Goal: Information Seeking & Learning: Learn about a topic

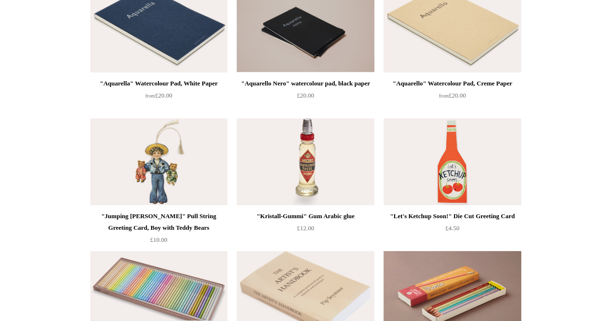
scroll to position [171, 0]
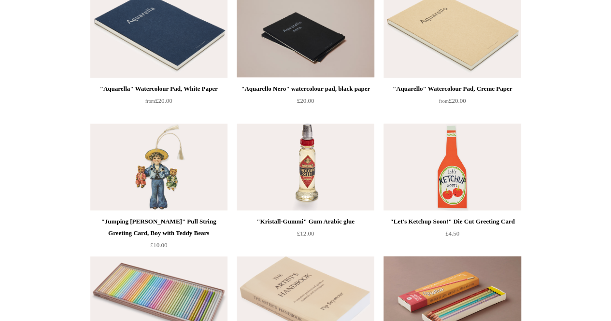
scroll to position [0, 0]
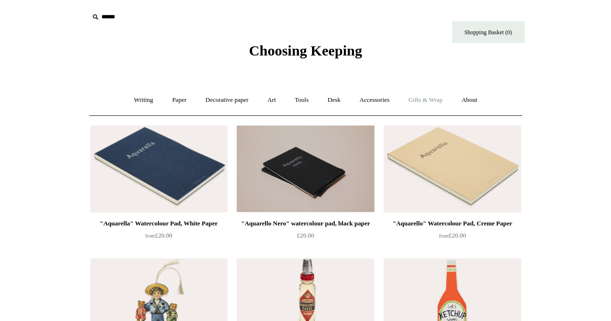
click at [443, 103] on link "Gifts & Wrap +" at bounding box center [425, 100] width 52 height 26
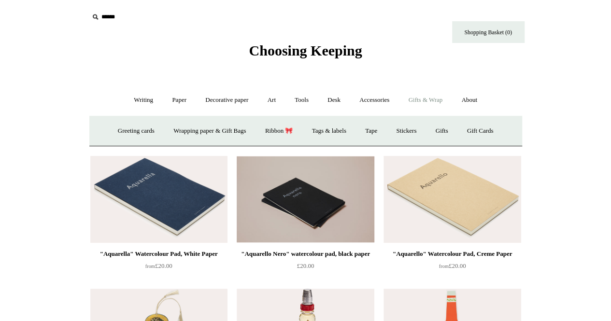
click at [443, 103] on link "Gifts & Wrap -" at bounding box center [425, 100] width 52 height 26
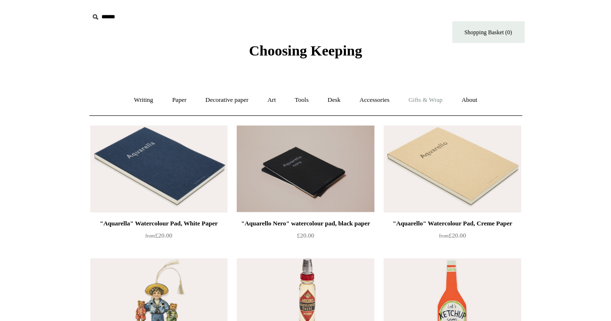
click at [422, 102] on link "Gifts & Wrap +" at bounding box center [425, 100] width 52 height 26
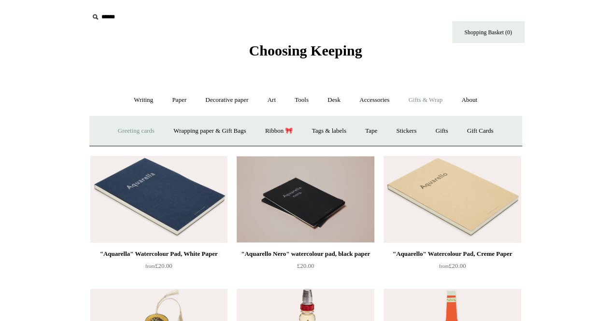
click at [138, 130] on link "Greeting cards +" at bounding box center [136, 131] width 54 height 26
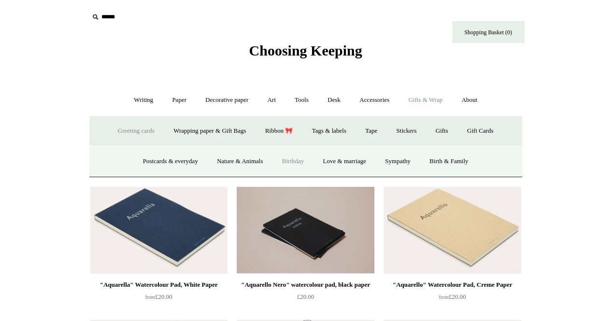
click at [294, 159] on link "Birthday" at bounding box center [293, 162] width 40 height 26
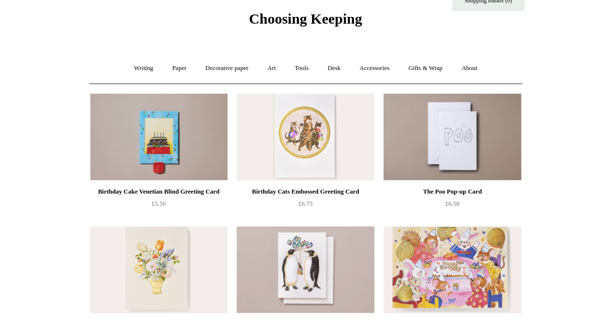
scroll to position [57, 0]
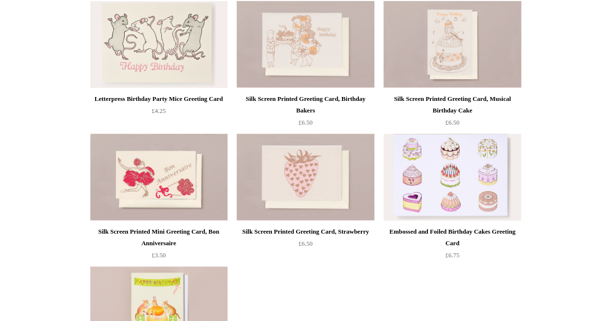
scroll to position [391, 0]
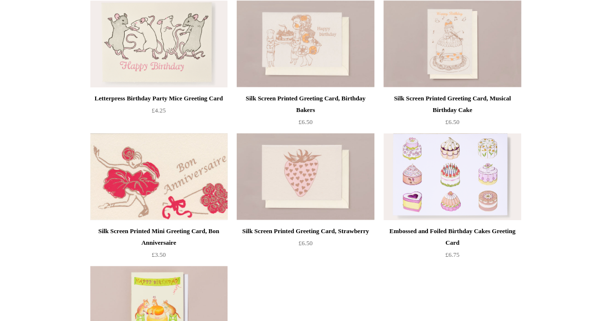
click at [136, 178] on img at bounding box center [158, 176] width 137 height 87
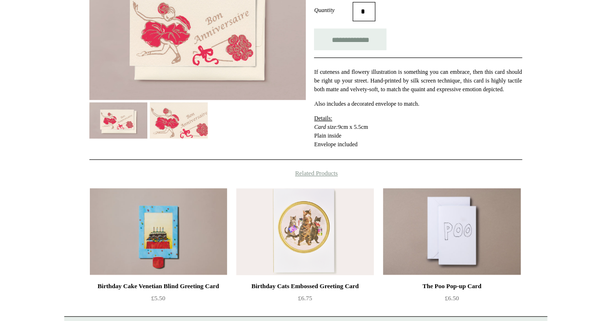
scroll to position [183, 0]
click at [206, 56] on img at bounding box center [197, 33] width 216 height 136
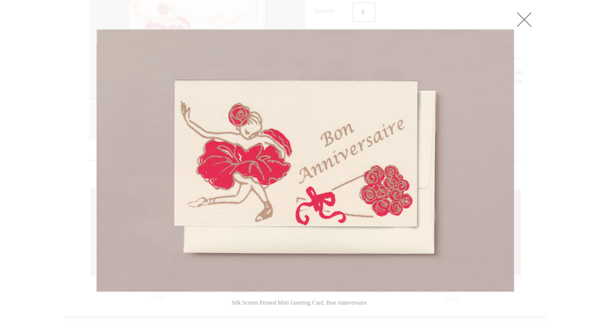
click at [521, 25] on link at bounding box center [523, 19] width 19 height 19
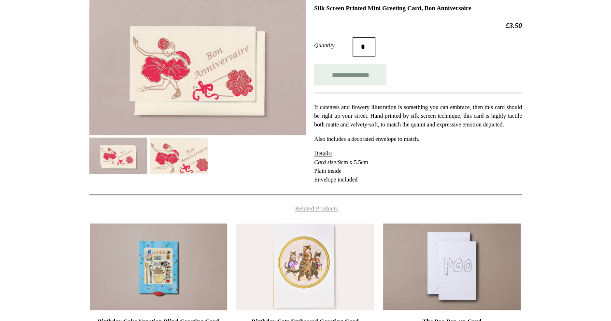
scroll to position [229, 0]
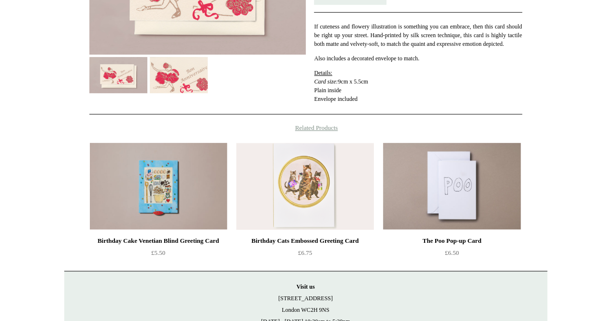
click at [183, 182] on img at bounding box center [158, 186] width 137 height 87
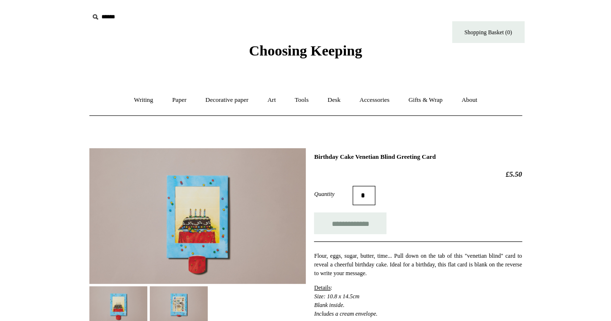
click at [205, 226] on img at bounding box center [197, 216] width 216 height 136
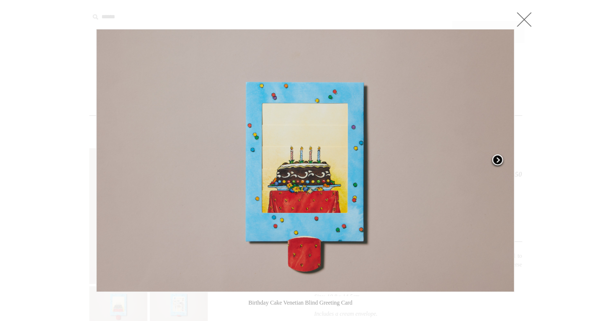
click at [500, 158] on span at bounding box center [497, 161] width 14 height 14
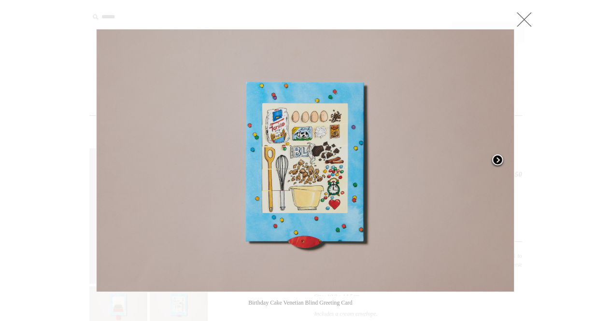
click at [500, 158] on span at bounding box center [497, 161] width 14 height 14
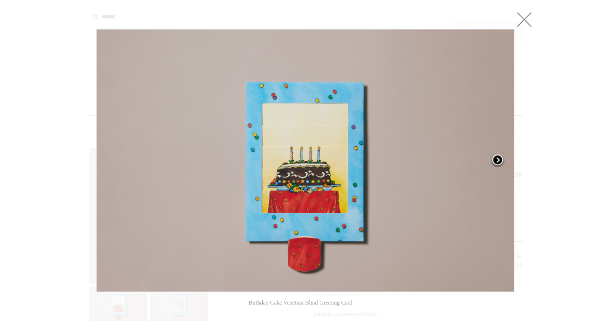
click at [500, 158] on span at bounding box center [497, 161] width 14 height 14
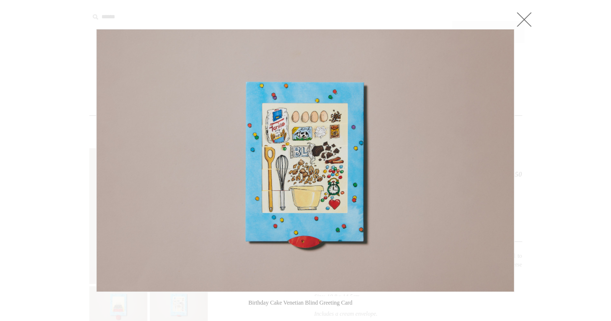
click at [554, 155] on div at bounding box center [305, 317] width 611 height 635
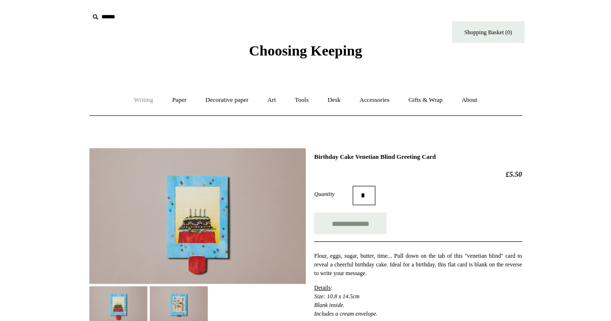
click at [136, 101] on link "Writing +" at bounding box center [143, 100] width 37 height 26
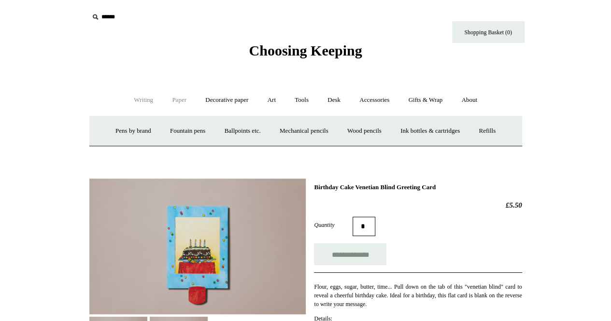
click at [174, 103] on link "Paper +" at bounding box center [179, 100] width 32 height 26
click at [156, 136] on link "Notebooks +" at bounding box center [170, 131] width 44 height 26
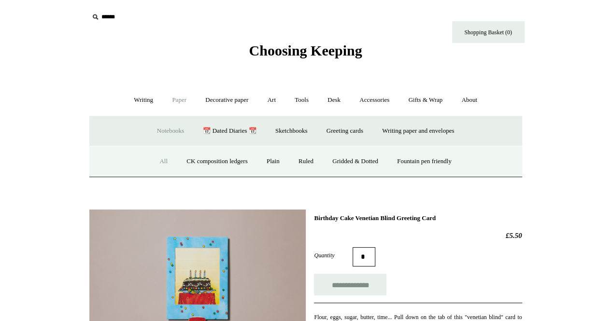
click at [154, 169] on link "All" at bounding box center [164, 162] width 26 height 26
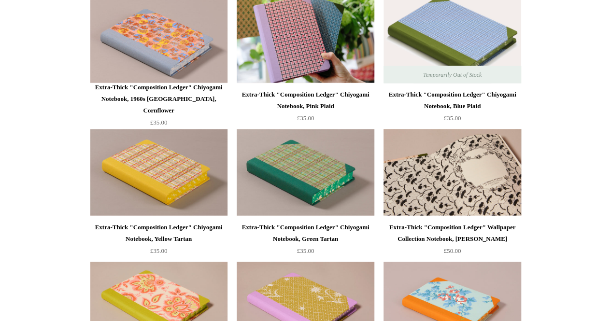
scroll to position [1180, 0]
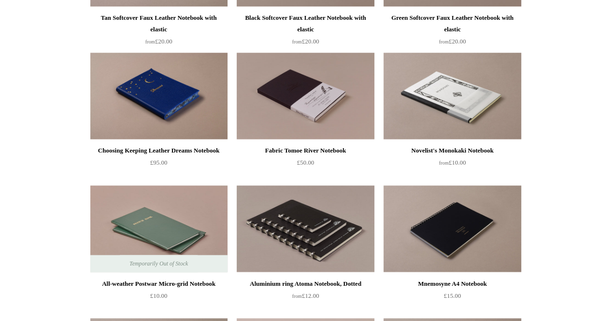
scroll to position [2464, 0]
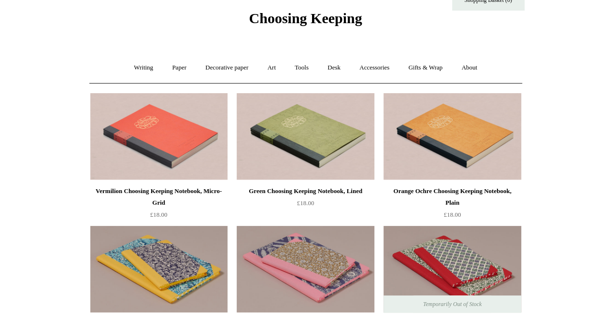
scroll to position [0, 0]
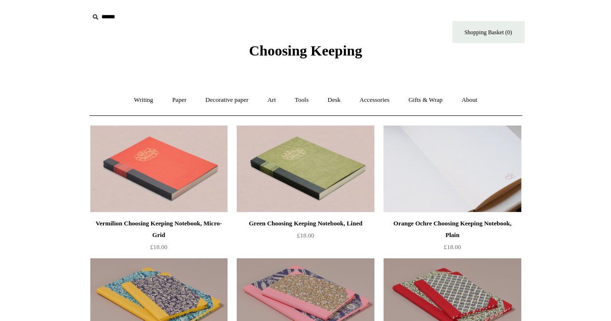
click at [454, 128] on img at bounding box center [451, 169] width 137 height 87
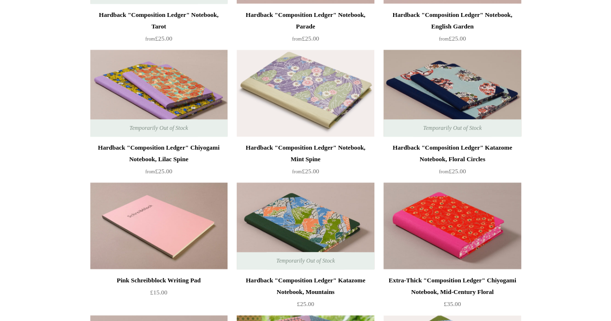
scroll to position [623, 0]
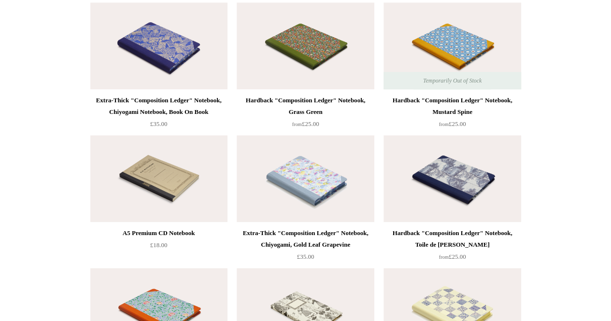
scroll to position [4114, 0]
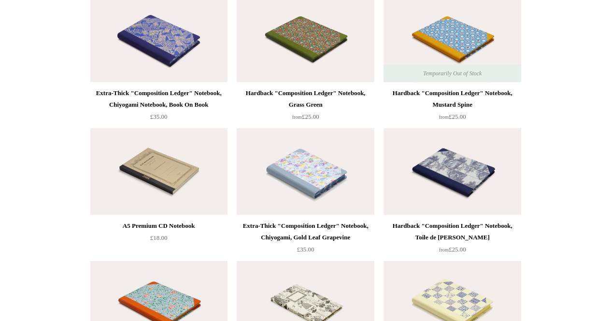
click at [158, 47] on img at bounding box center [158, 38] width 137 height 87
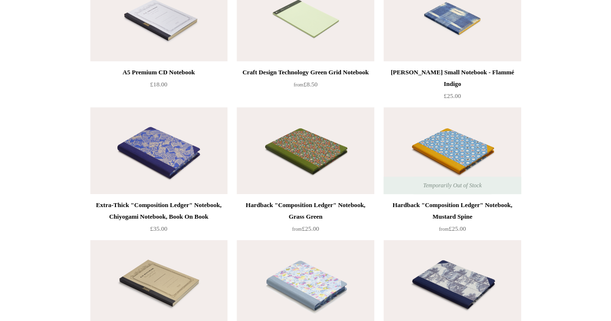
scroll to position [4007, 0]
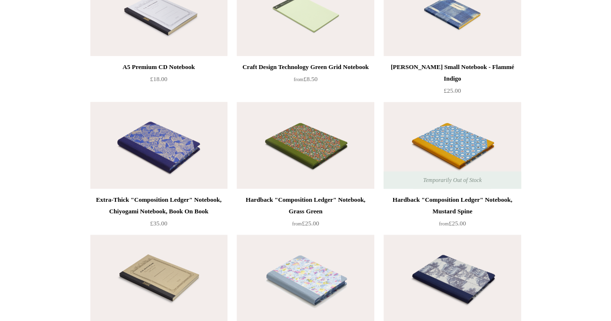
click at [180, 153] on img at bounding box center [158, 145] width 137 height 87
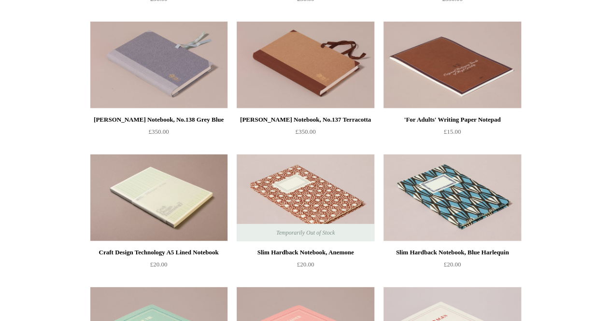
scroll to position [3157, 0]
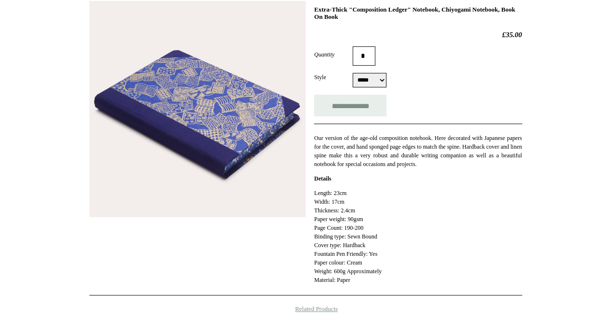
scroll to position [146, 0]
